Goal: Navigation & Orientation: Find specific page/section

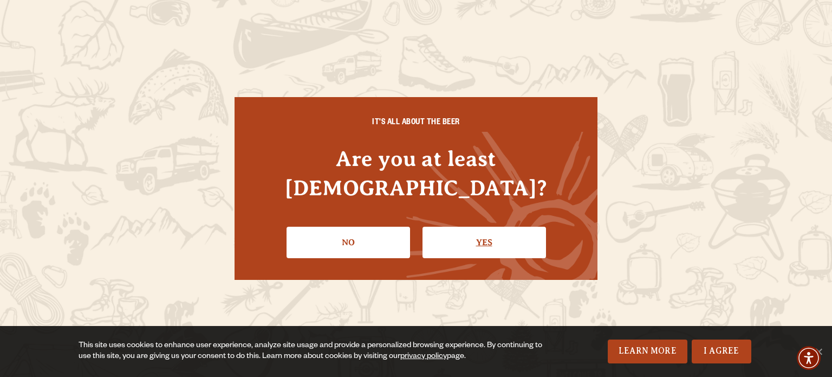
click at [499, 226] on link "Yes" at bounding box center [485, 241] width 124 height 31
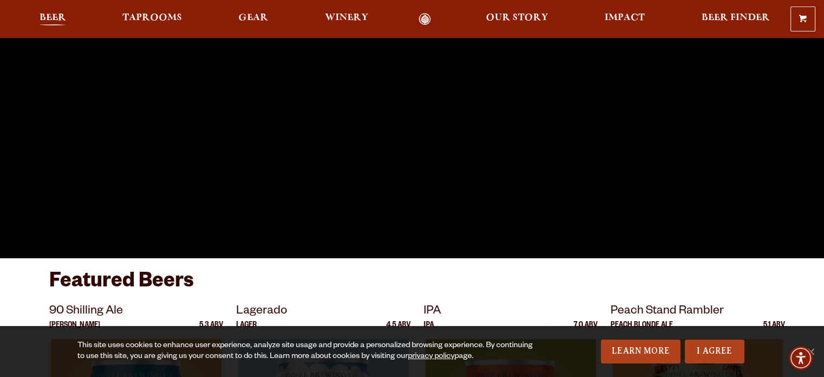
scroll to position [206, 0]
click at [51, 14] on span "Beer" at bounding box center [53, 18] width 27 height 9
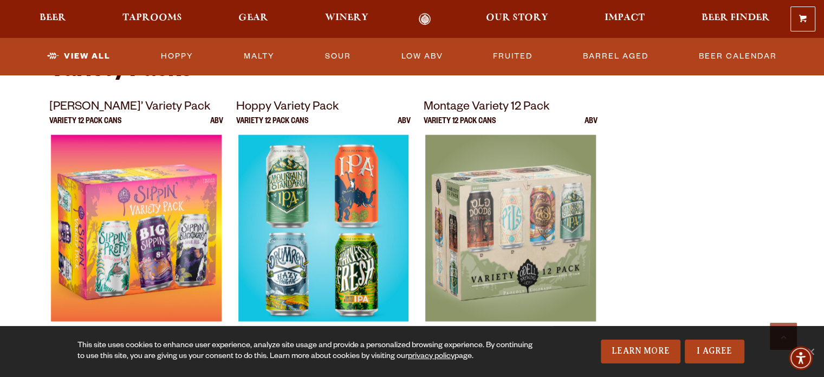
scroll to position [2233, 0]
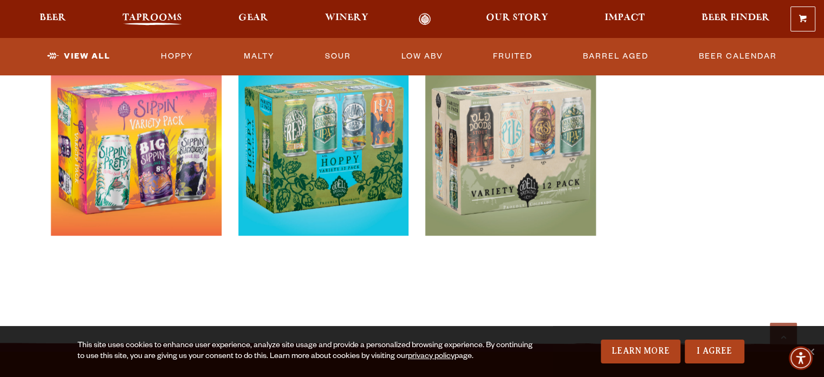
click at [156, 20] on span "Taprooms" at bounding box center [152, 18] width 60 height 9
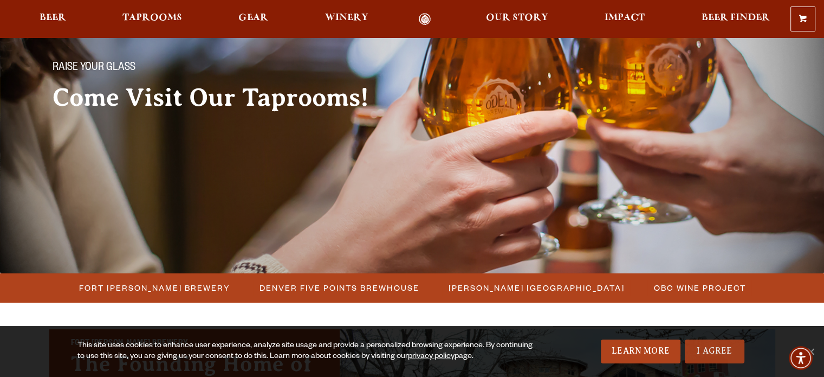
drag, startPoint x: 712, startPoint y: 353, endPoint x: 706, endPoint y: 349, distance: 7.1
click at [711, 353] on link "I Agree" at bounding box center [715, 351] width 60 height 24
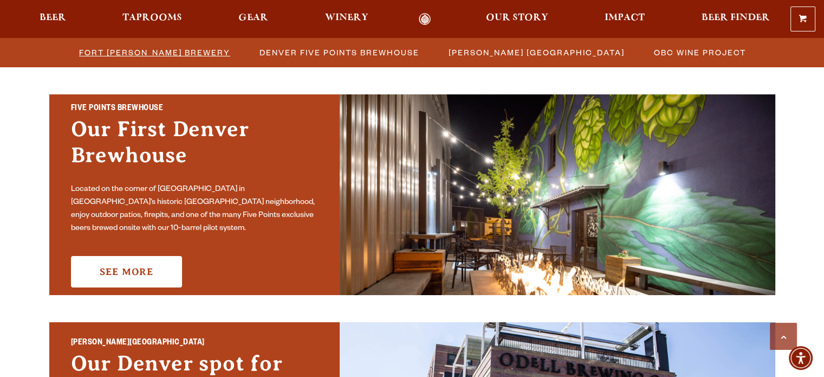
scroll to position [541, 0]
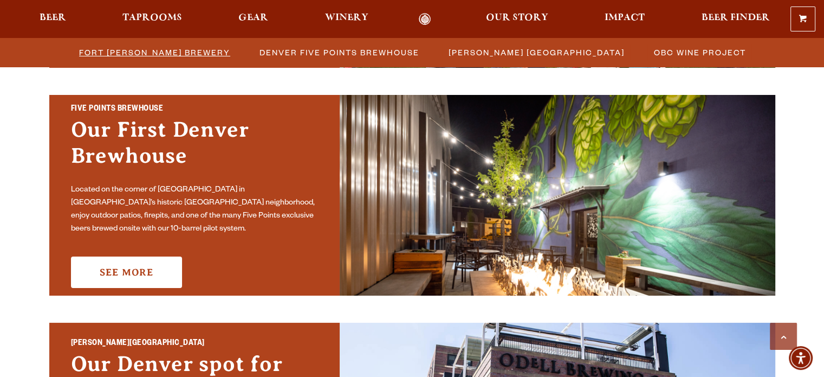
click at [165, 51] on span "Fort [PERSON_NAME] Brewery" at bounding box center [154, 52] width 151 height 16
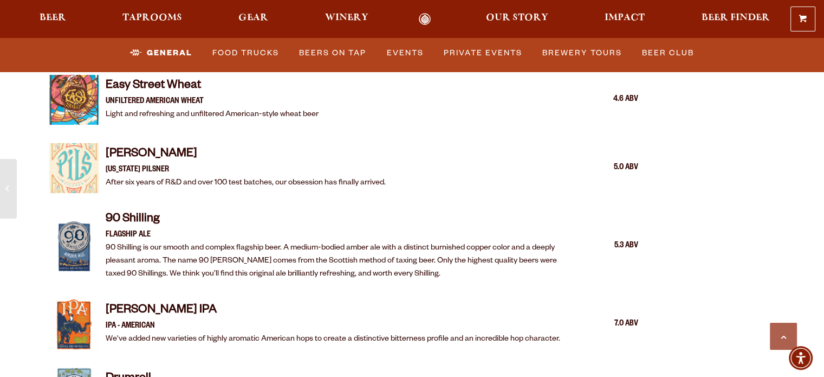
scroll to position [1230, 0]
click at [248, 51] on link "Food Trucks" at bounding box center [245, 53] width 75 height 25
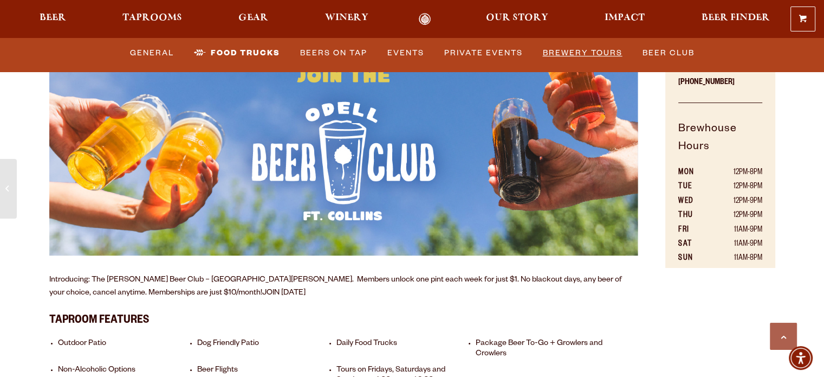
scroll to position [676, 0]
click at [259, 46] on link "Food Trucks" at bounding box center [237, 53] width 95 height 25
click at [240, 47] on link "Food Trucks" at bounding box center [237, 53] width 95 height 25
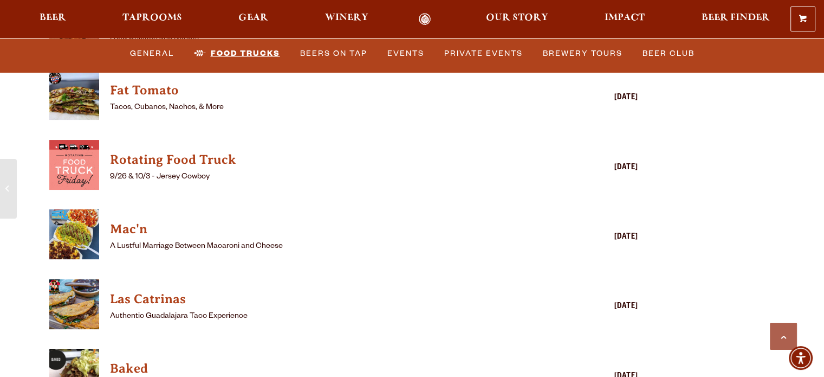
scroll to position [2944, 0]
